Goal: Find specific page/section: Find specific page/section

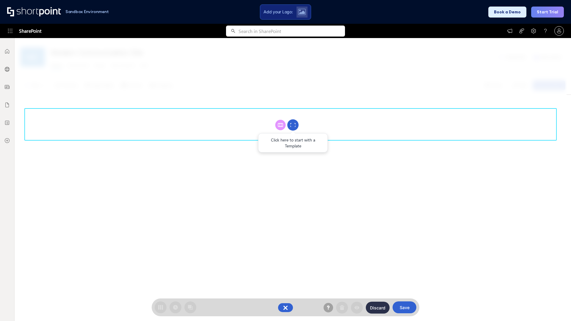
click at [293, 125] on circle at bounding box center [292, 125] width 11 height 11
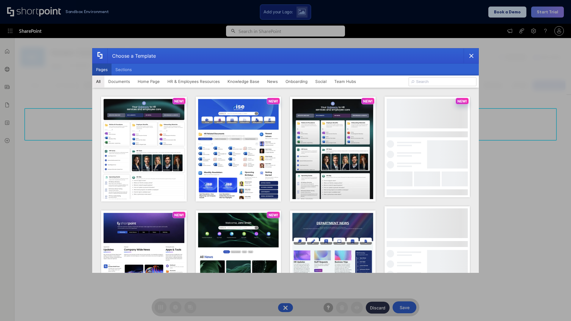
click at [102, 70] on button "Pages" at bounding box center [101, 70] width 19 height 12
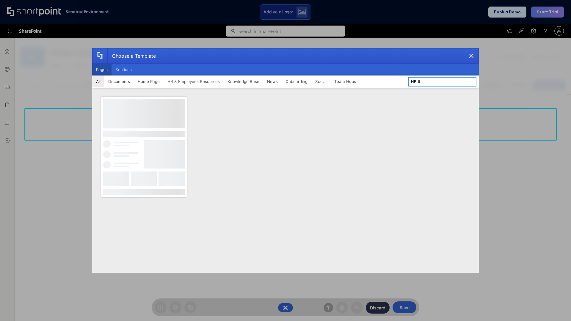
type input "HR 6"
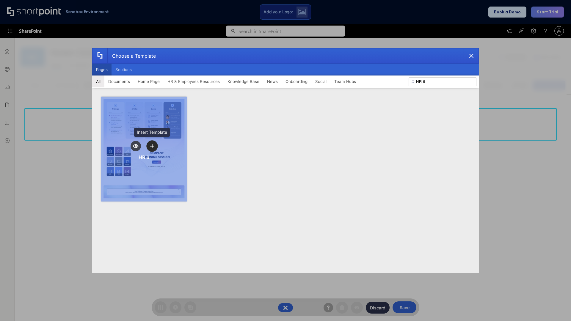
click at [152, 146] on icon "template selector" at bounding box center [152, 146] width 4 height 4
